Goal: Navigation & Orientation: Find specific page/section

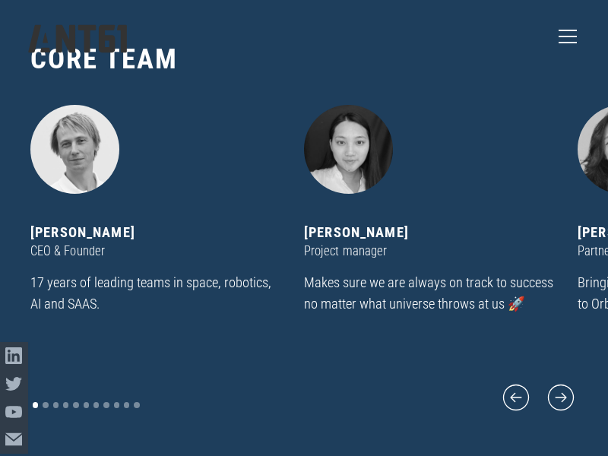
scroll to position [4771, 0]
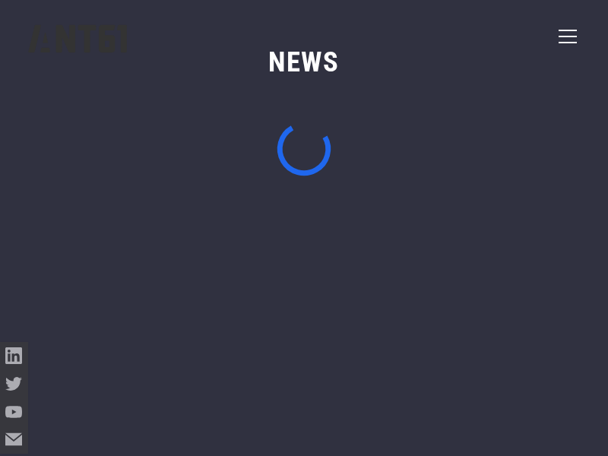
scroll to position [5227, 0]
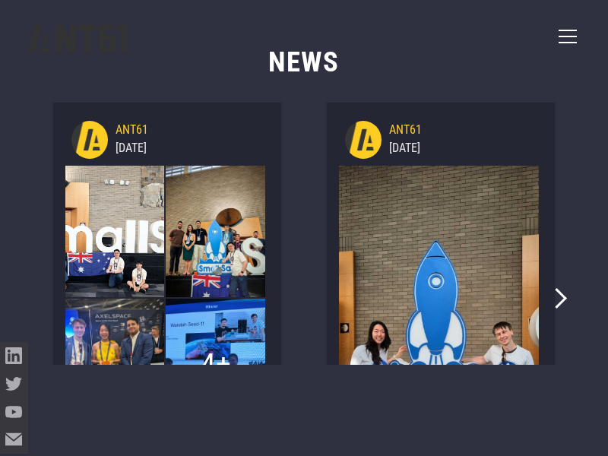
scroll to position [5591, 0]
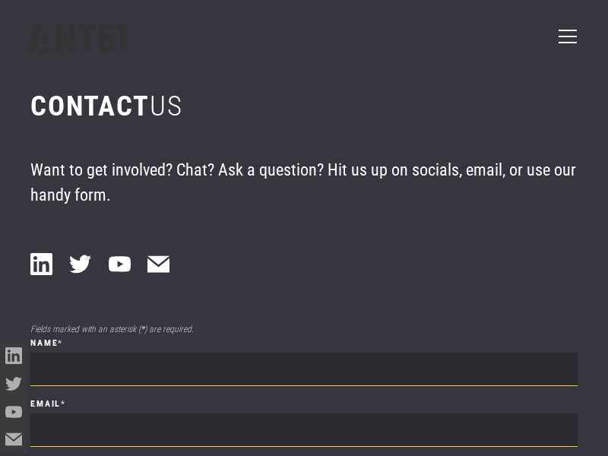
scroll to position [5591, 0]
